Goal: Task Accomplishment & Management: Manage account settings

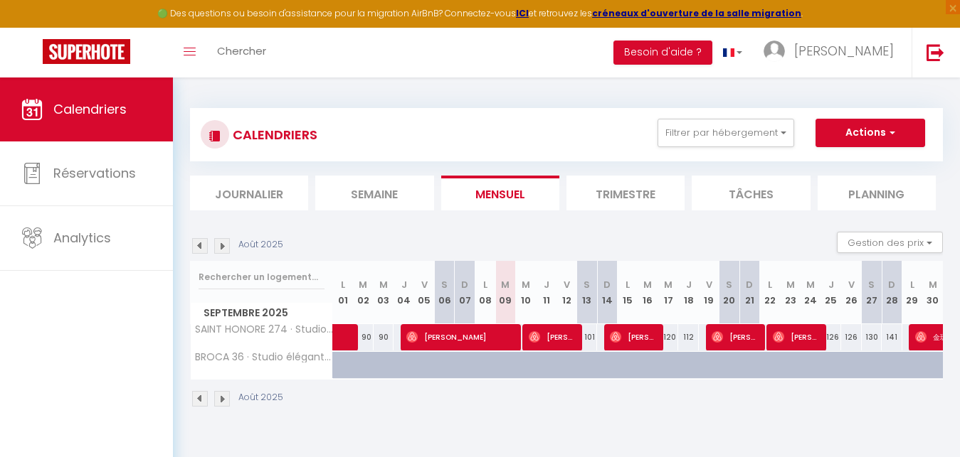
click at [221, 246] on img at bounding box center [222, 246] width 16 height 16
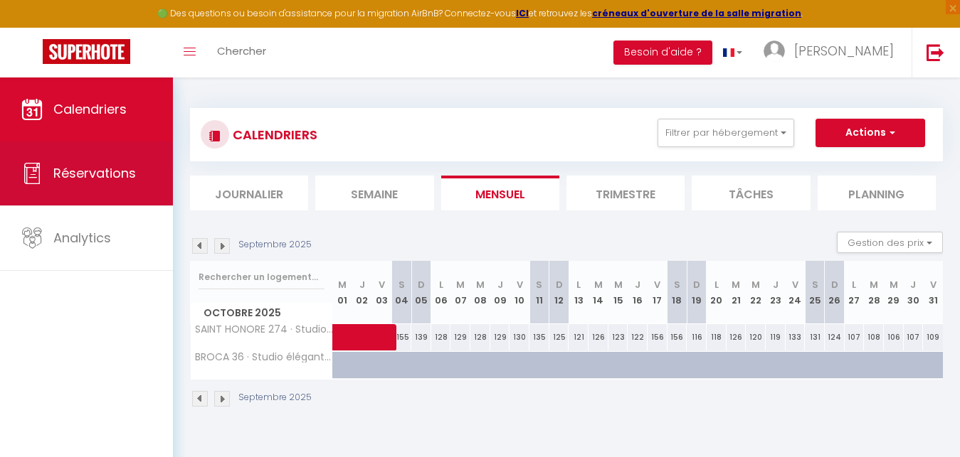
click at [86, 179] on span "Réservations" at bounding box center [94, 173] width 83 height 18
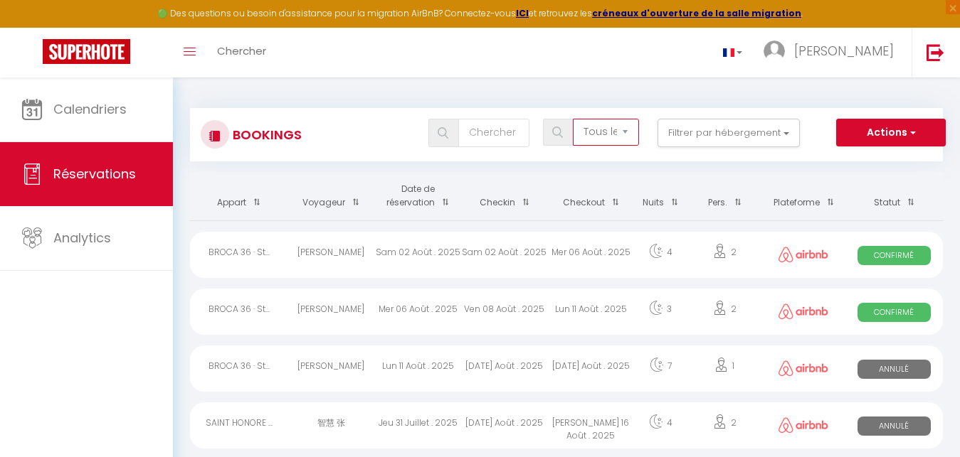
click at [573, 119] on select "Tous les statuts Annulé Confirmé Non Confirmé Tout sauf annulé No Show Request" at bounding box center [606, 132] width 66 height 27
select select "not_cancelled"
click option "Tout sauf annulé" at bounding box center [0, 0] width 0 height 0
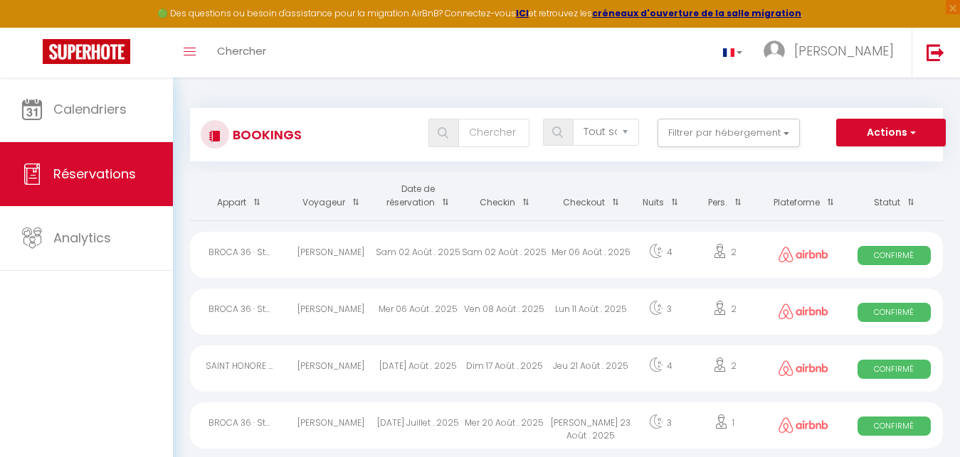
click at [893, 249] on span "Confirmé" at bounding box center [893, 255] width 73 height 19
select select "OK"
select select "0"
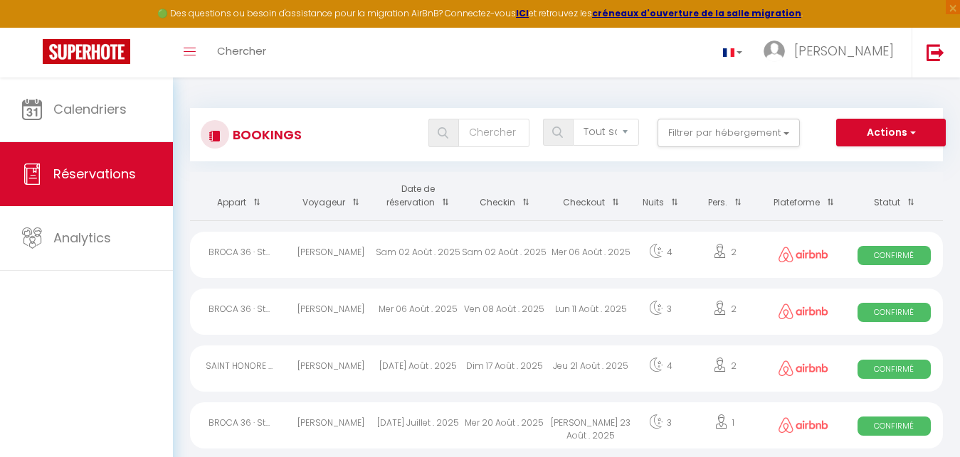
select select "1"
select select
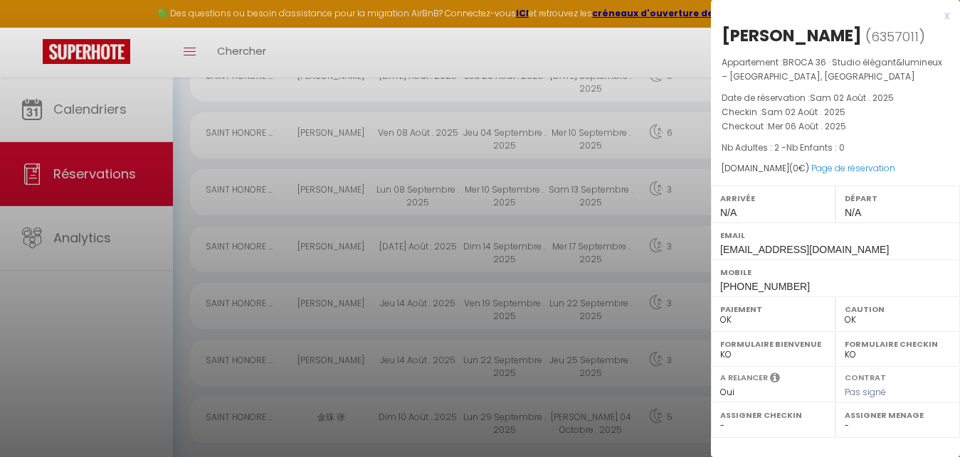
scroll to position [474, 0]
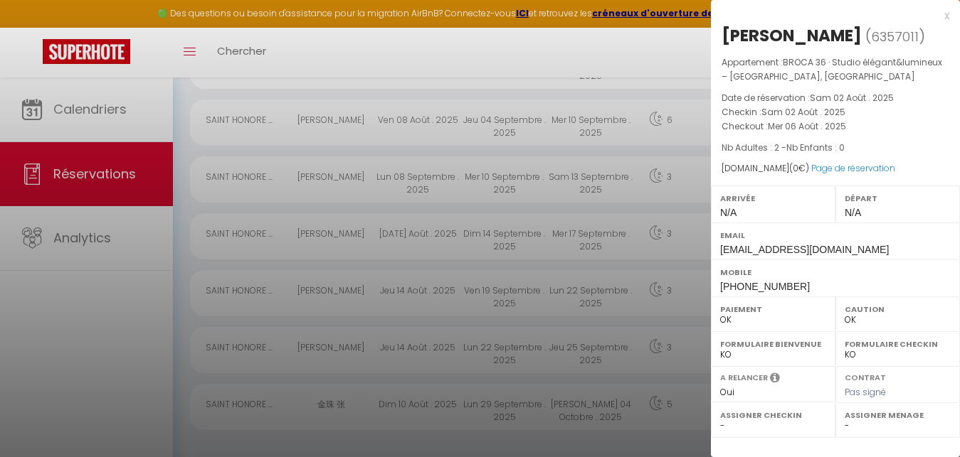
click at [943, 18] on div "x" at bounding box center [830, 15] width 238 height 17
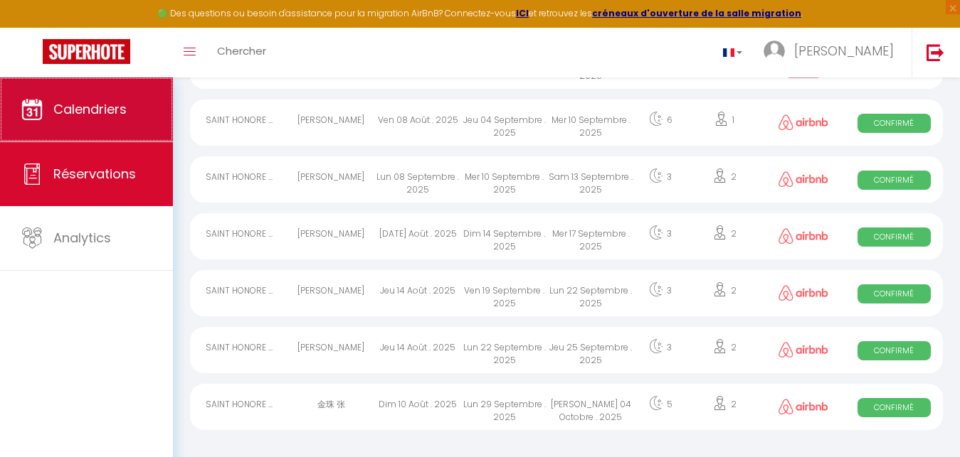
click at [95, 120] on link "Calendriers" at bounding box center [86, 110] width 173 height 64
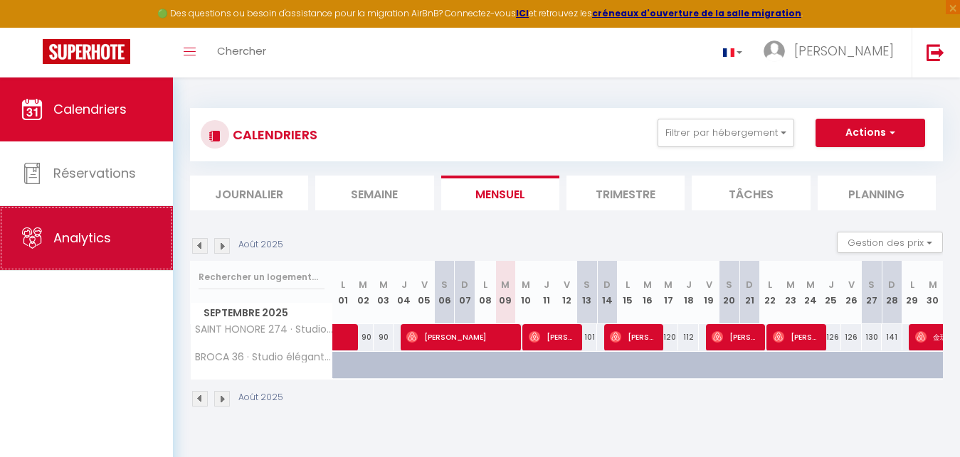
click at [80, 246] on span "Analytics" at bounding box center [82, 238] width 58 height 18
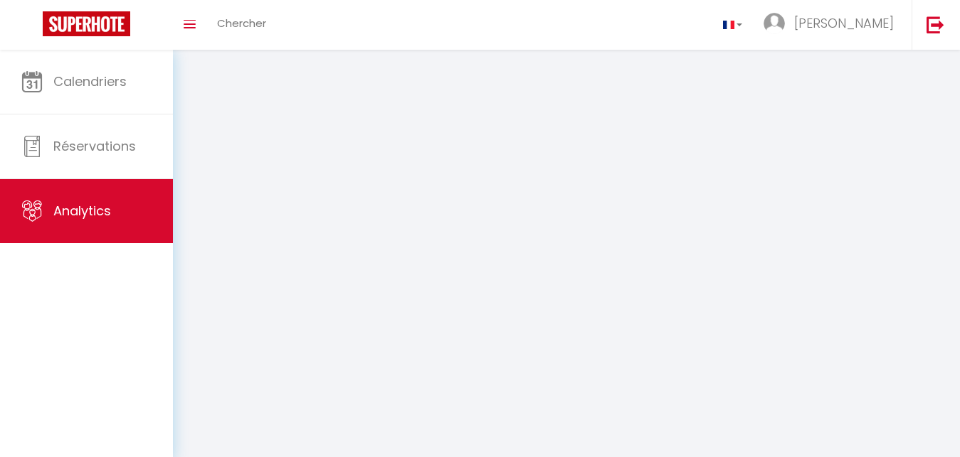
select select "2025"
select select "9"
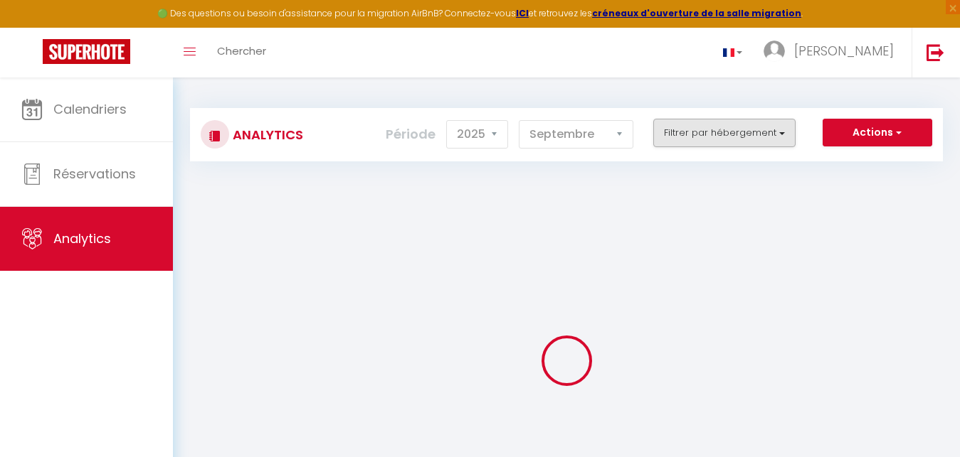
checkbox input "false"
checkbox Louvre "false"
checkbox 5ᵉ "false"
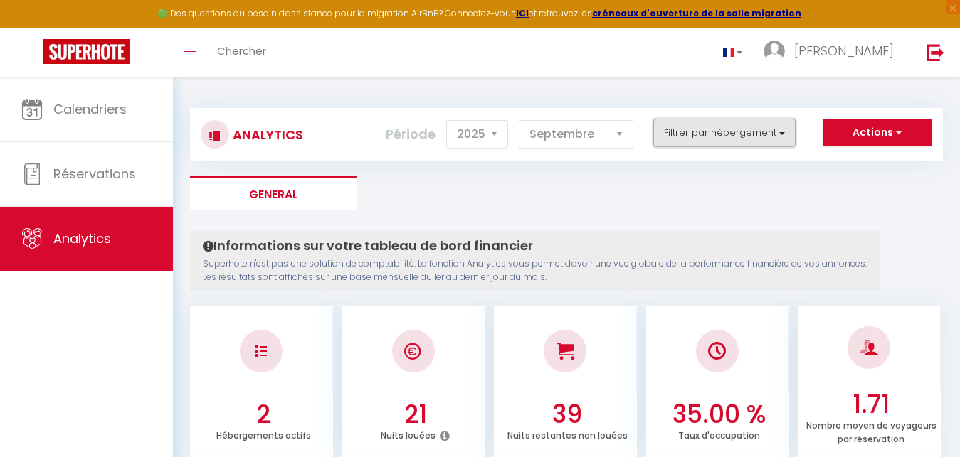
click at [735, 138] on button "Filtrer par hébergement" at bounding box center [724, 133] width 142 height 28
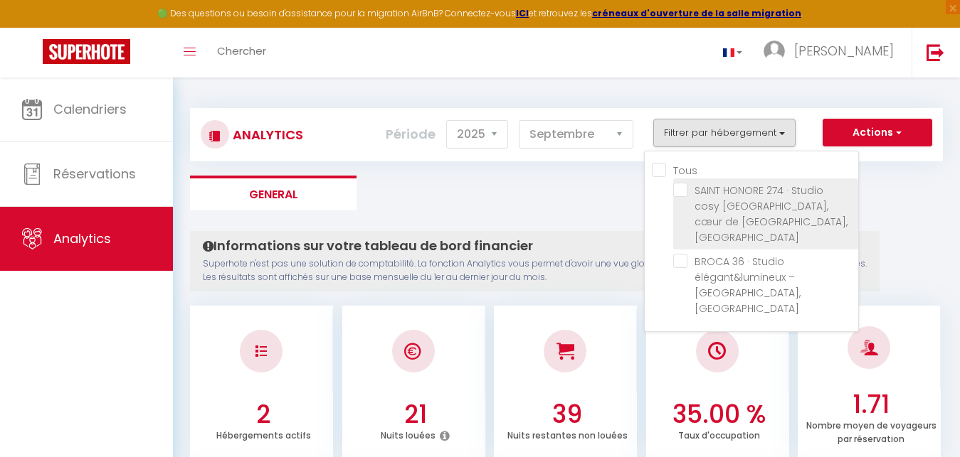
click at [675, 194] on Louvre "checkbox" at bounding box center [765, 190] width 185 height 14
checkbox Louvre "true"
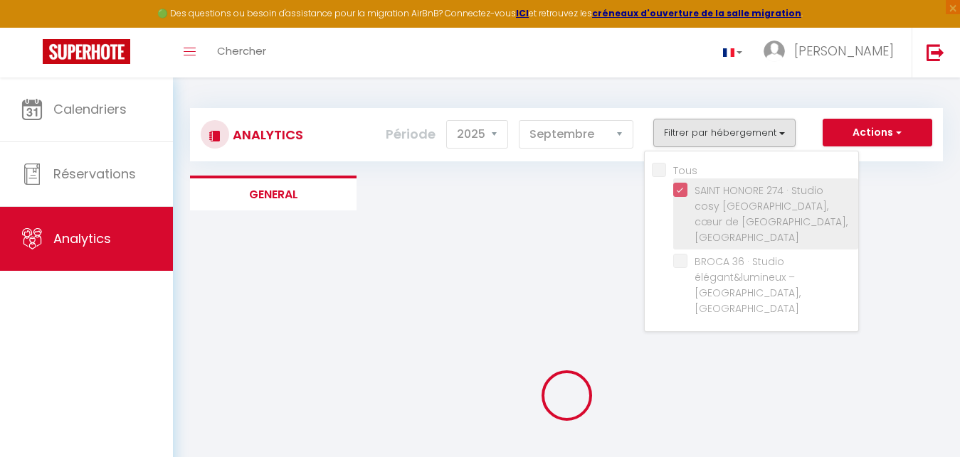
checkbox 5ᵉ "false"
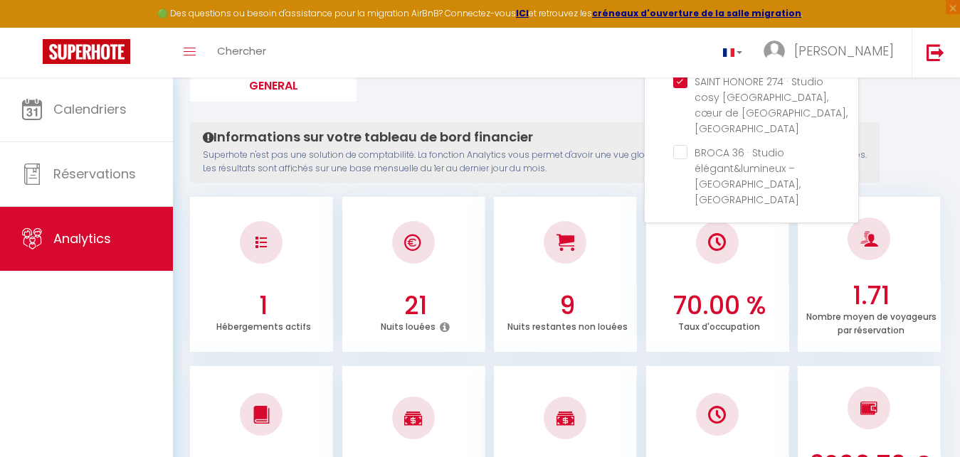
scroll to position [145, 0]
